Goal: Information Seeking & Learning: Find specific fact

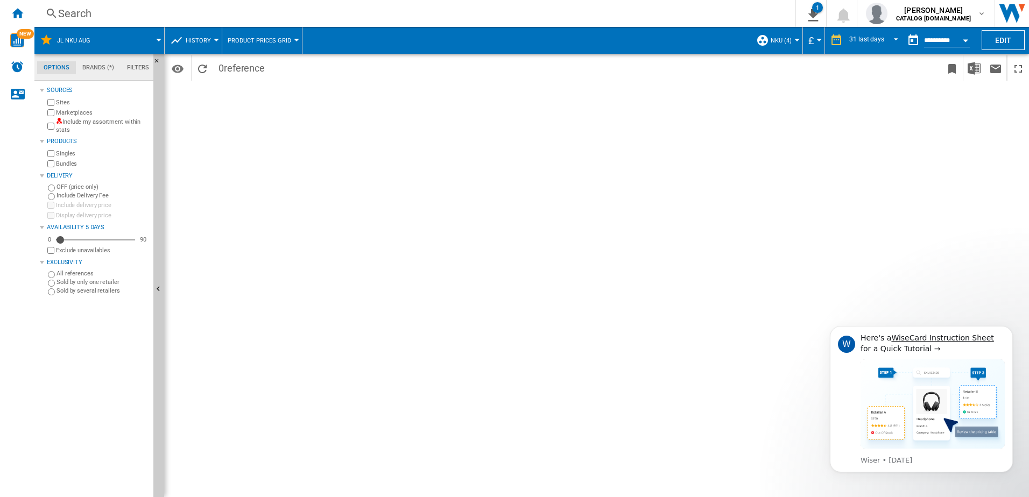
click at [240, 7] on div "Search" at bounding box center [412, 13] width 709 height 15
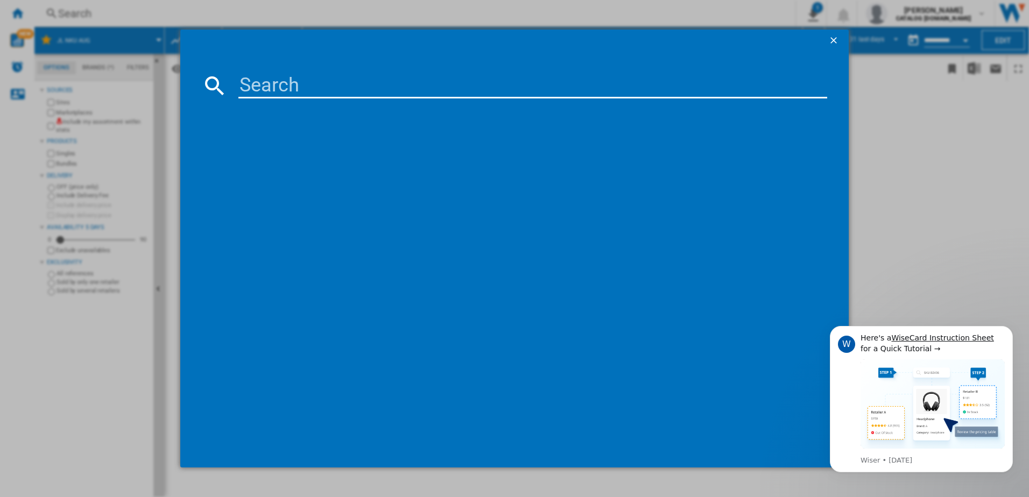
paste input "MTWC 71252 W [GEOGRAPHIC_DATA]"
type input "MTWC 71252 W [GEOGRAPHIC_DATA]"
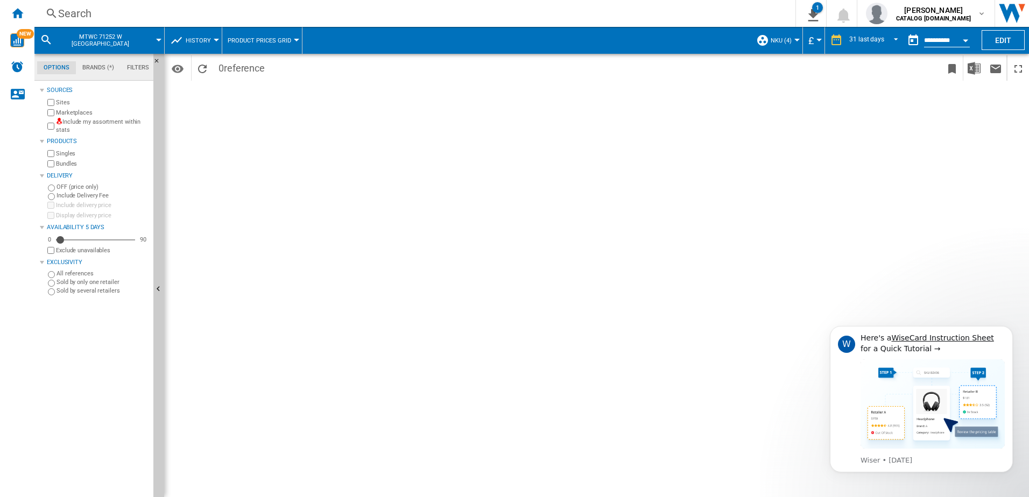
click at [85, 12] on div "Search" at bounding box center [412, 13] width 709 height 15
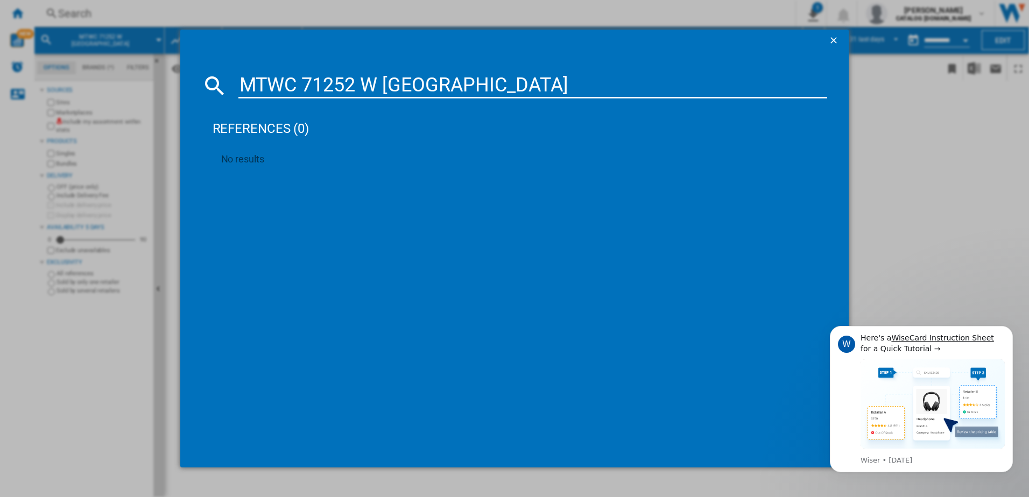
click at [301, 77] on input "MTWC 71252 W [GEOGRAPHIC_DATA]" at bounding box center [532, 86] width 589 height 26
click at [359, 82] on input "MTWC71252 W [GEOGRAPHIC_DATA]" at bounding box center [532, 86] width 589 height 26
click at [375, 81] on input "MTWC71252W [GEOGRAPHIC_DATA]" at bounding box center [532, 86] width 589 height 26
type input "MTWC71252WUK"
